Goal: Task Accomplishment & Management: Use online tool/utility

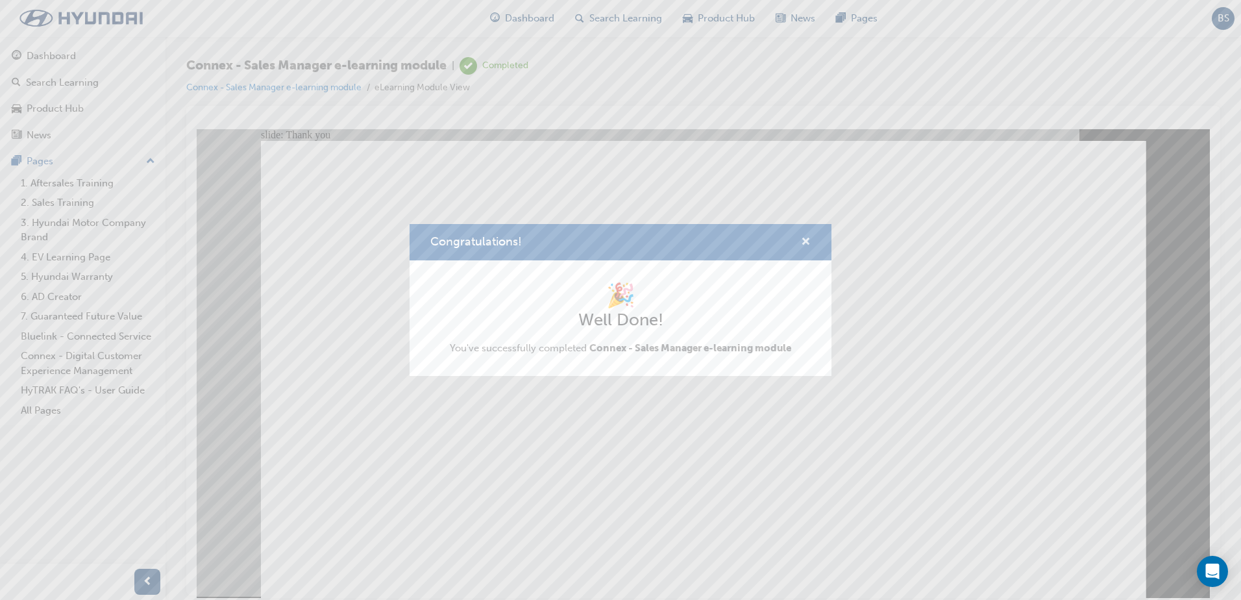
drag, startPoint x: 808, startPoint y: 242, endPoint x: 577, endPoint y: 171, distance: 242.3
click at [808, 242] on span "cross-icon" at bounding box center [806, 243] width 10 height 12
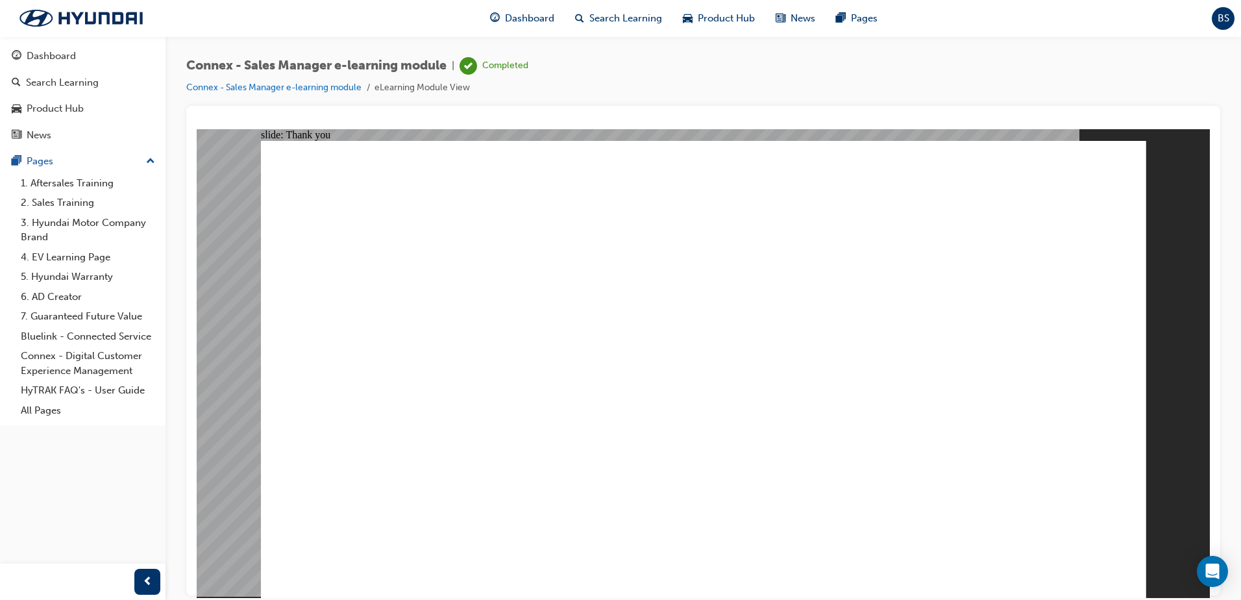
click at [69, 58] on div "Dashboard" at bounding box center [51, 56] width 49 height 15
